Goal: Navigation & Orientation: Find specific page/section

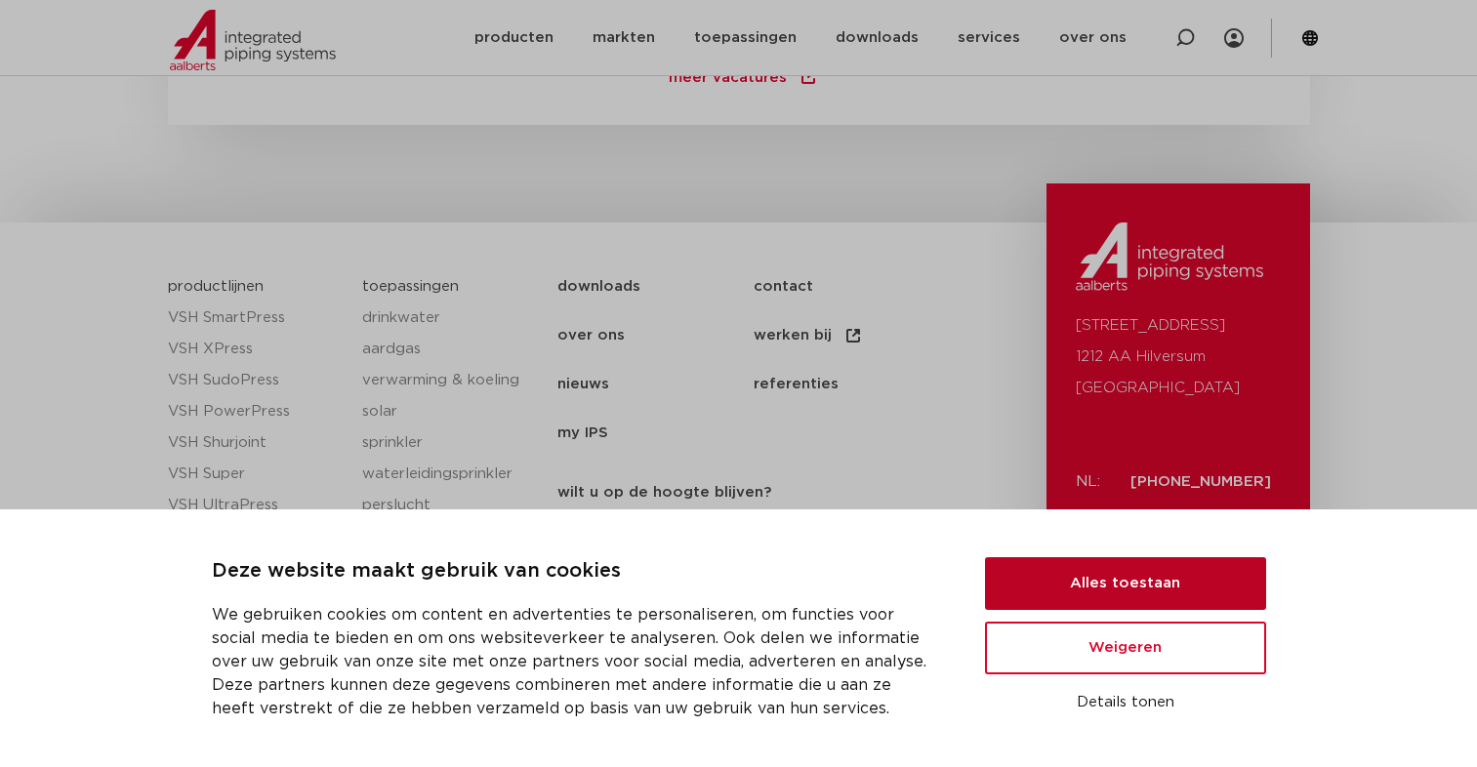
click at [1047, 596] on button "Alles toestaan" at bounding box center [1125, 583] width 281 height 53
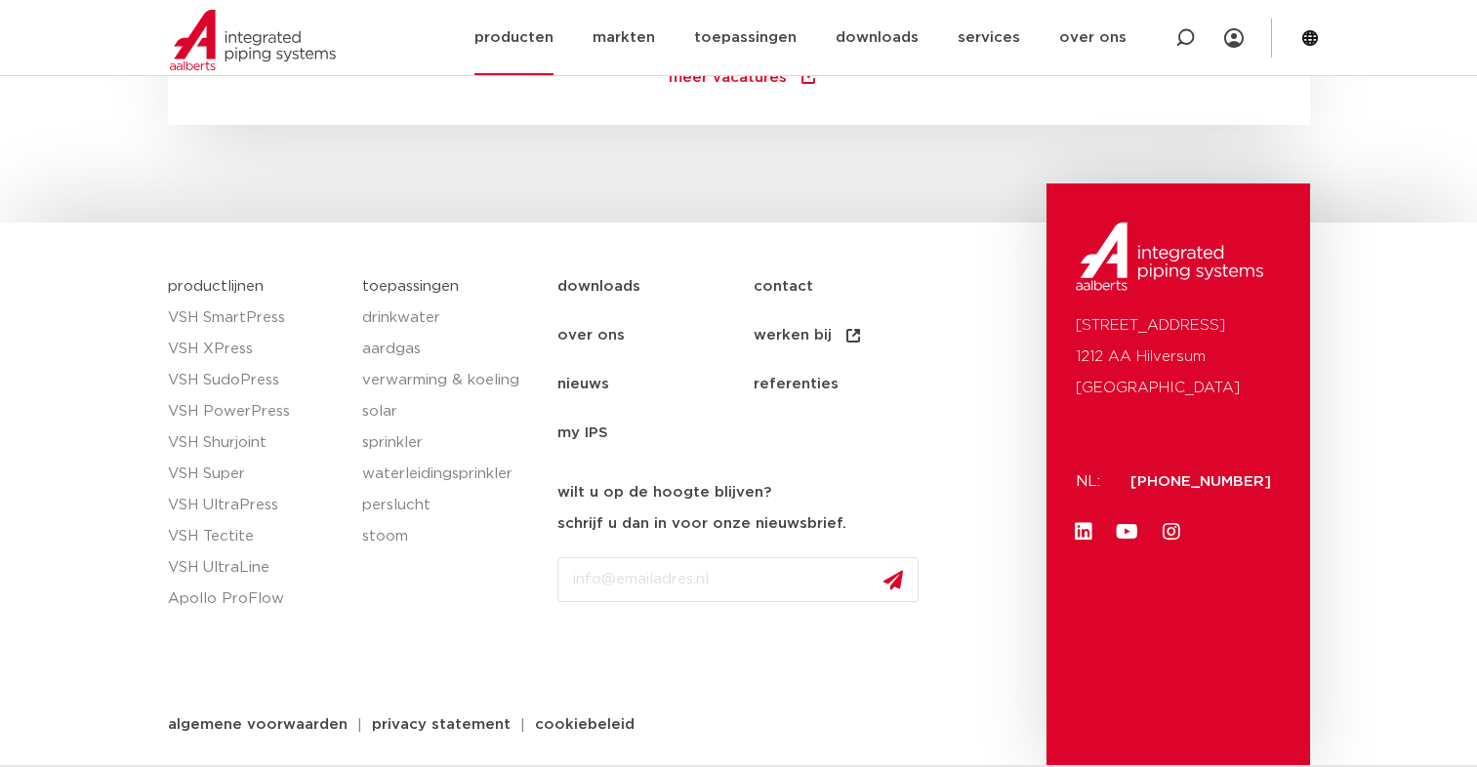
drag, startPoint x: 838, startPoint y: 96, endPoint x: 519, endPoint y: 71, distance: 319.2
drag, startPoint x: 519, startPoint y: 71, endPoint x: 369, endPoint y: 12, distance: 161.7
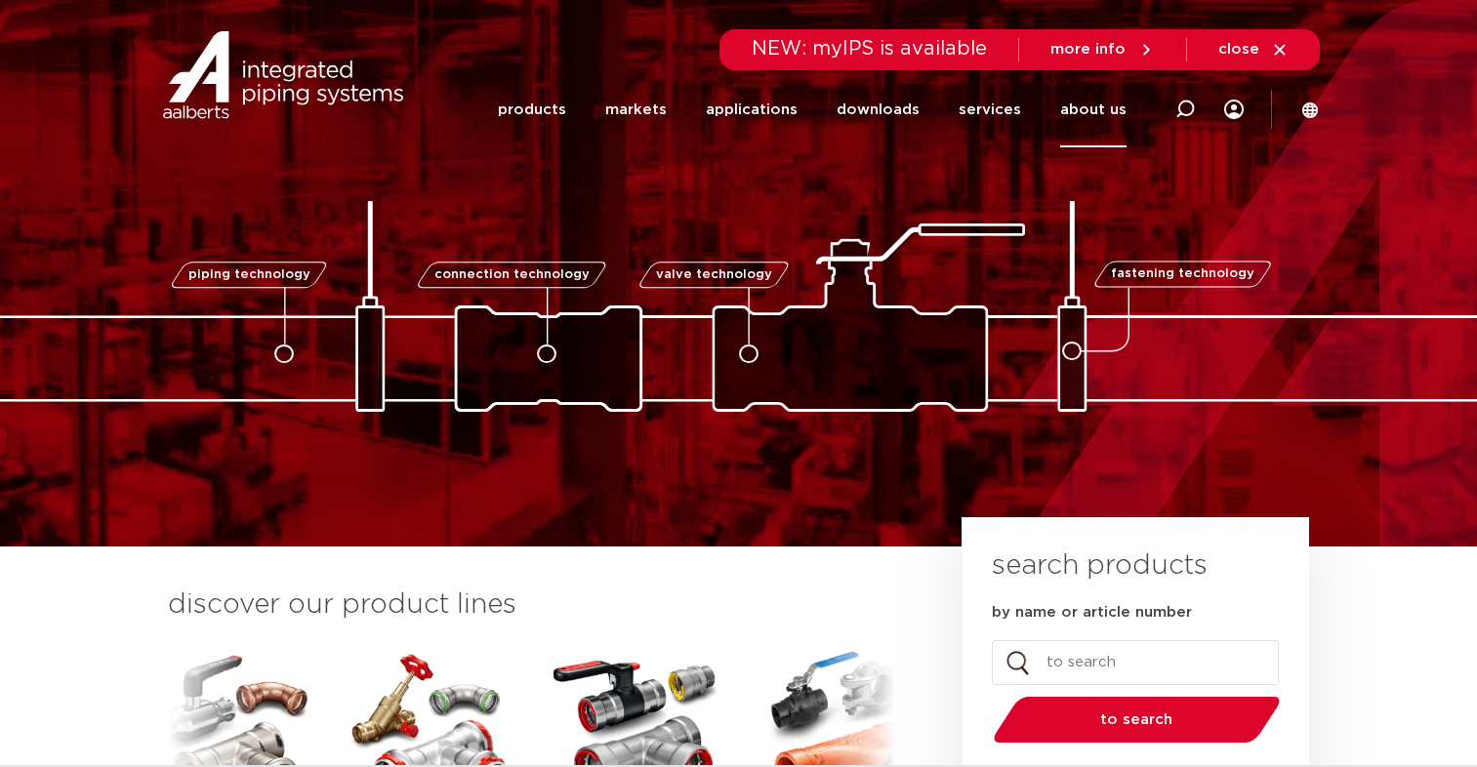
click at [1072, 109] on font "about us" at bounding box center [1093, 109] width 66 height 15
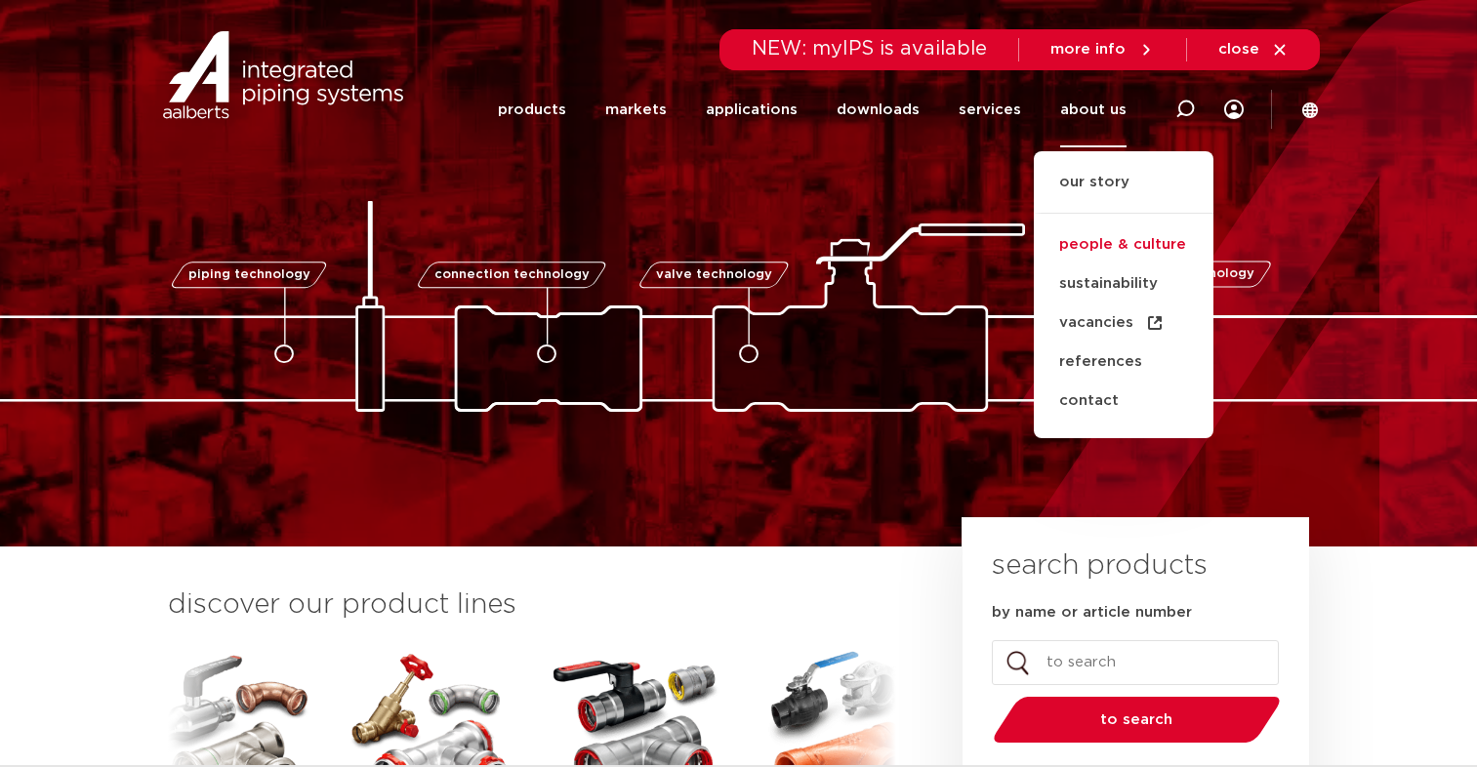
click at [1112, 249] on font "people & culture" at bounding box center [1122, 244] width 127 height 15
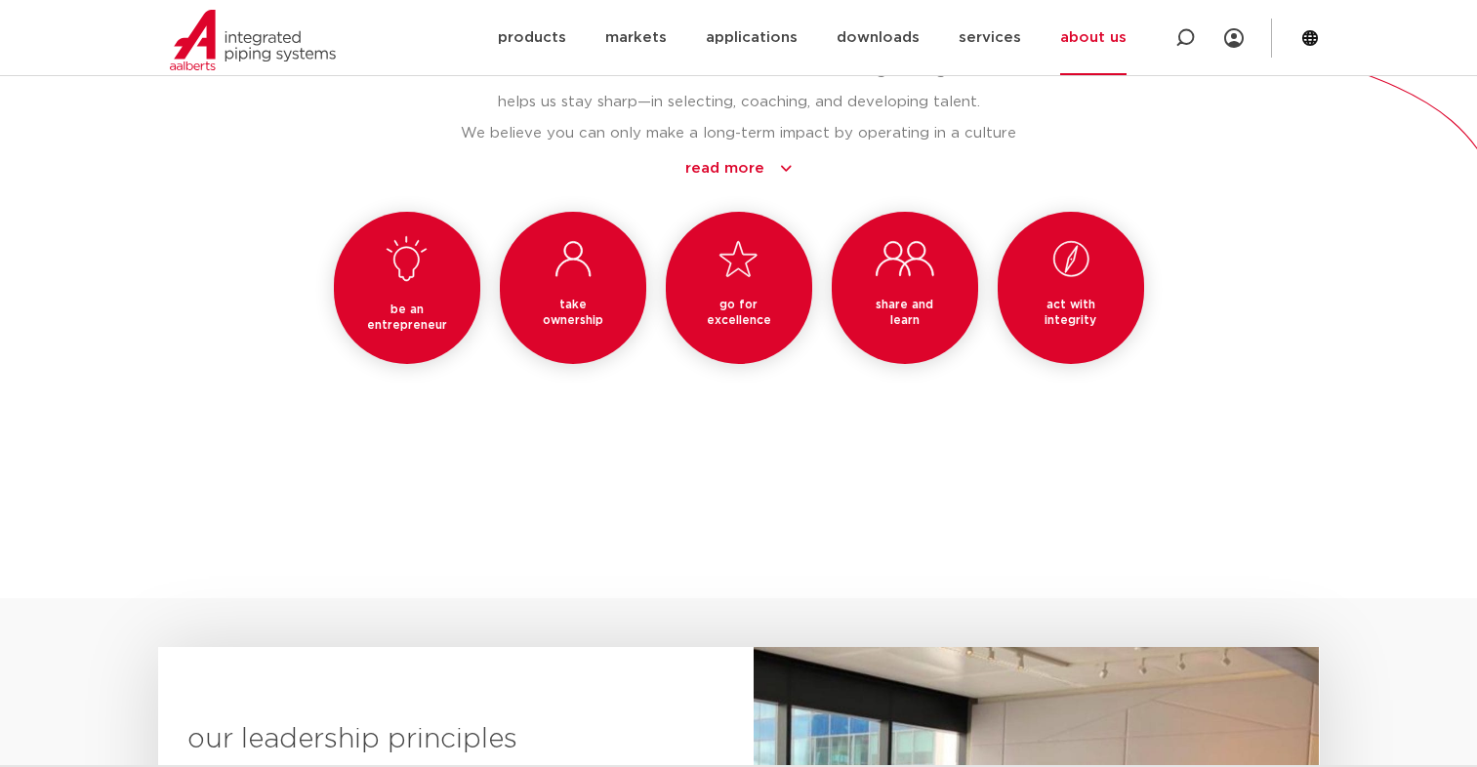
scroll to position [1801, 0]
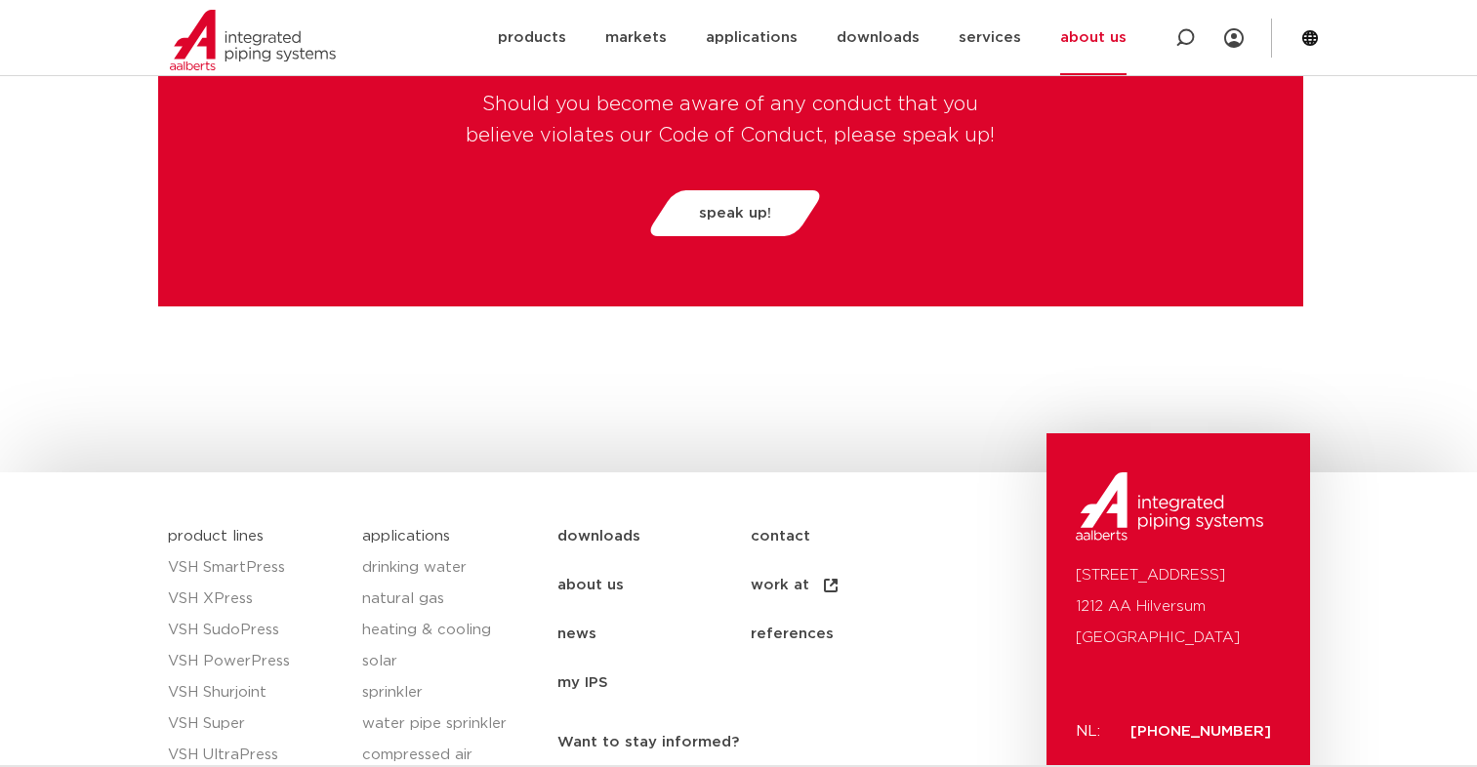
drag, startPoint x: 1486, startPoint y: 71, endPoint x: 1491, endPoint y: 615, distance: 543.7
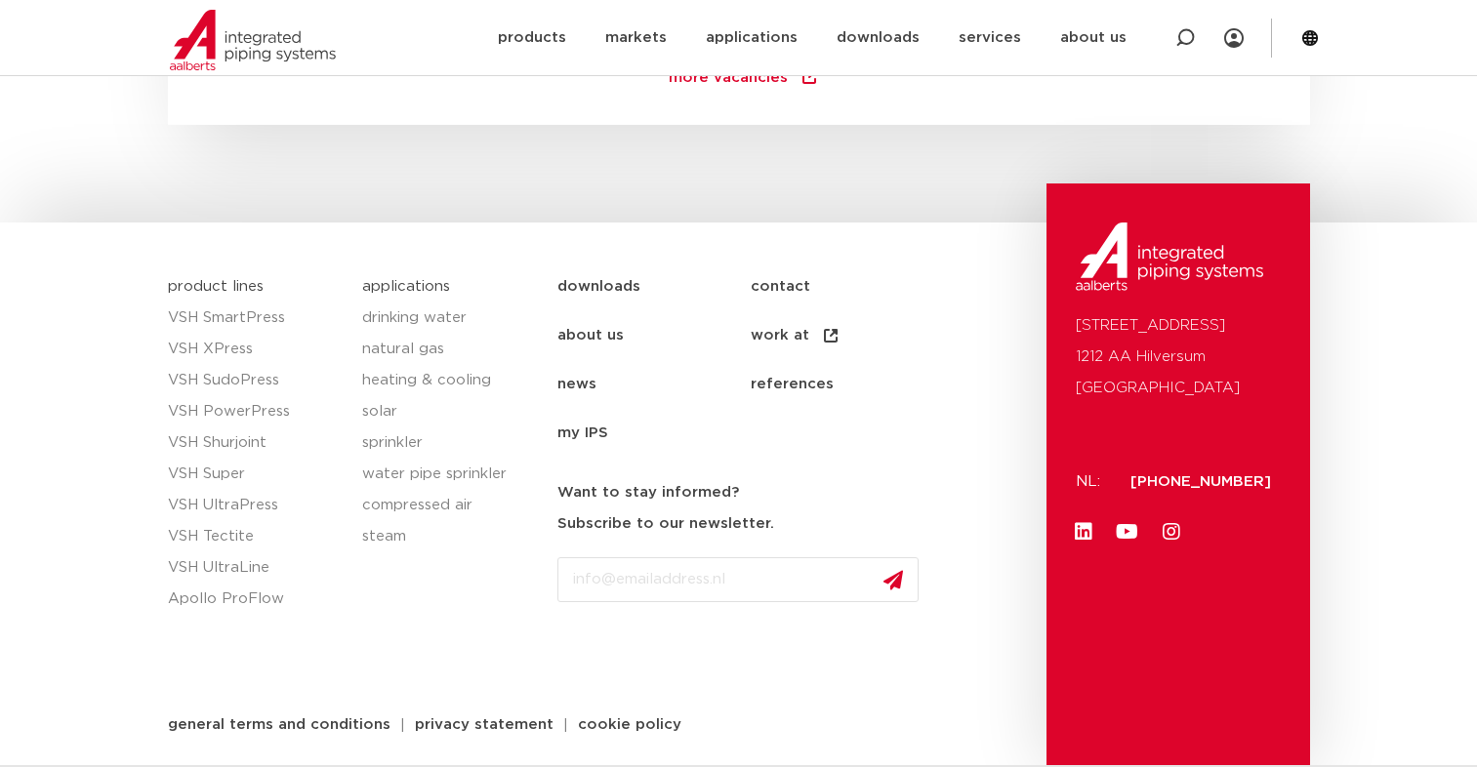
scroll to position [2937, 0]
click at [1087, 528] on icon at bounding box center [1084, 532] width 20 height 20
